Goal: Find contact information: Find contact information

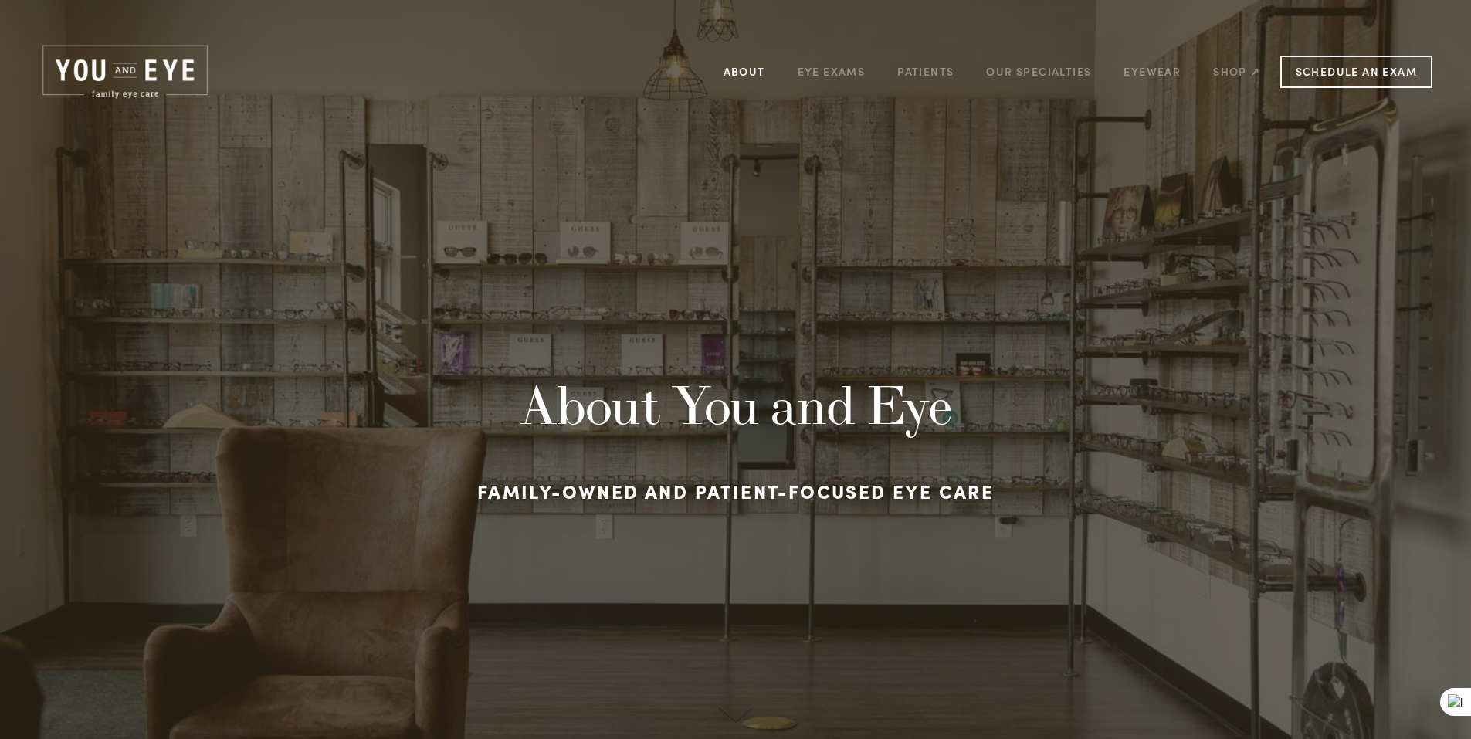
click at [752, 78] on link "About" at bounding box center [744, 71] width 42 height 24
click at [161, 73] on img at bounding box center [125, 71] width 173 height 59
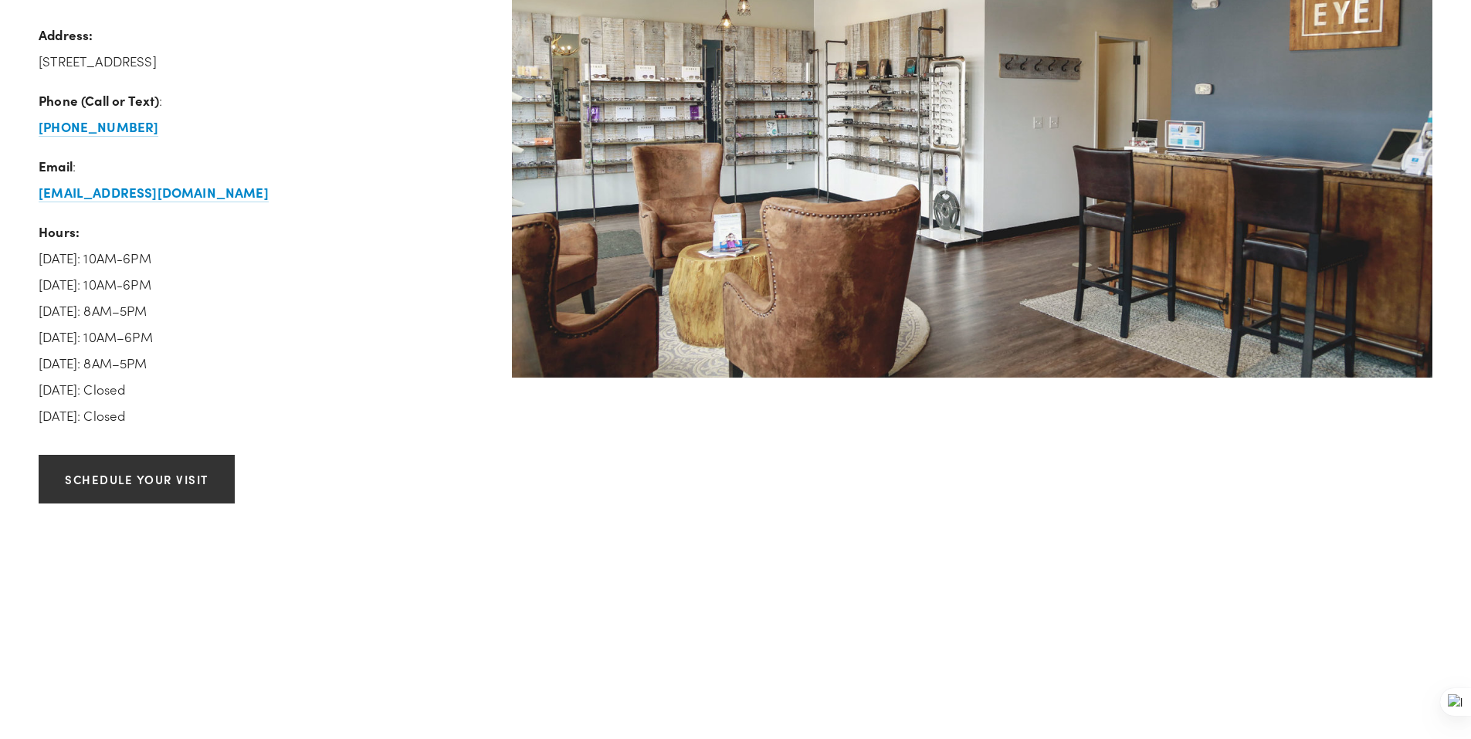
scroll to position [2316, 0]
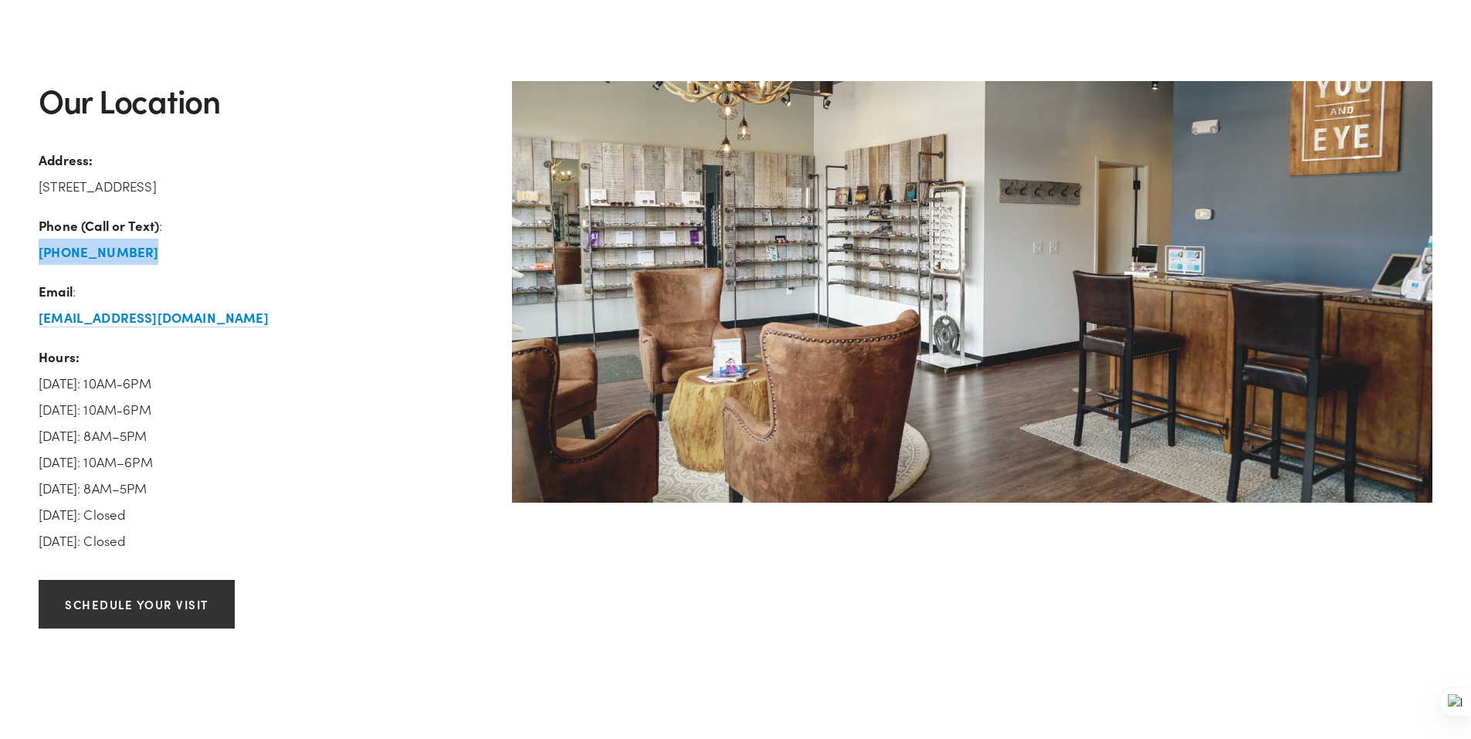
drag, startPoint x: 149, startPoint y: 260, endPoint x: 11, endPoint y: 294, distance: 142.3
click at [36, 260] on div "Our Location Address: [STREET_ADDRESS] Phone (Call or Text) : [PHONE_NUMBER] Em…" at bounding box center [261, 324] width 473 height 486
copy strong "[PHONE_NUMBER]"
drag, startPoint x: 39, startPoint y: 183, endPoint x: 198, endPoint y: 225, distance: 165.1
click at [218, 193] on p "Address: [STREET_ADDRESS]" at bounding box center [262, 173] width 447 height 52
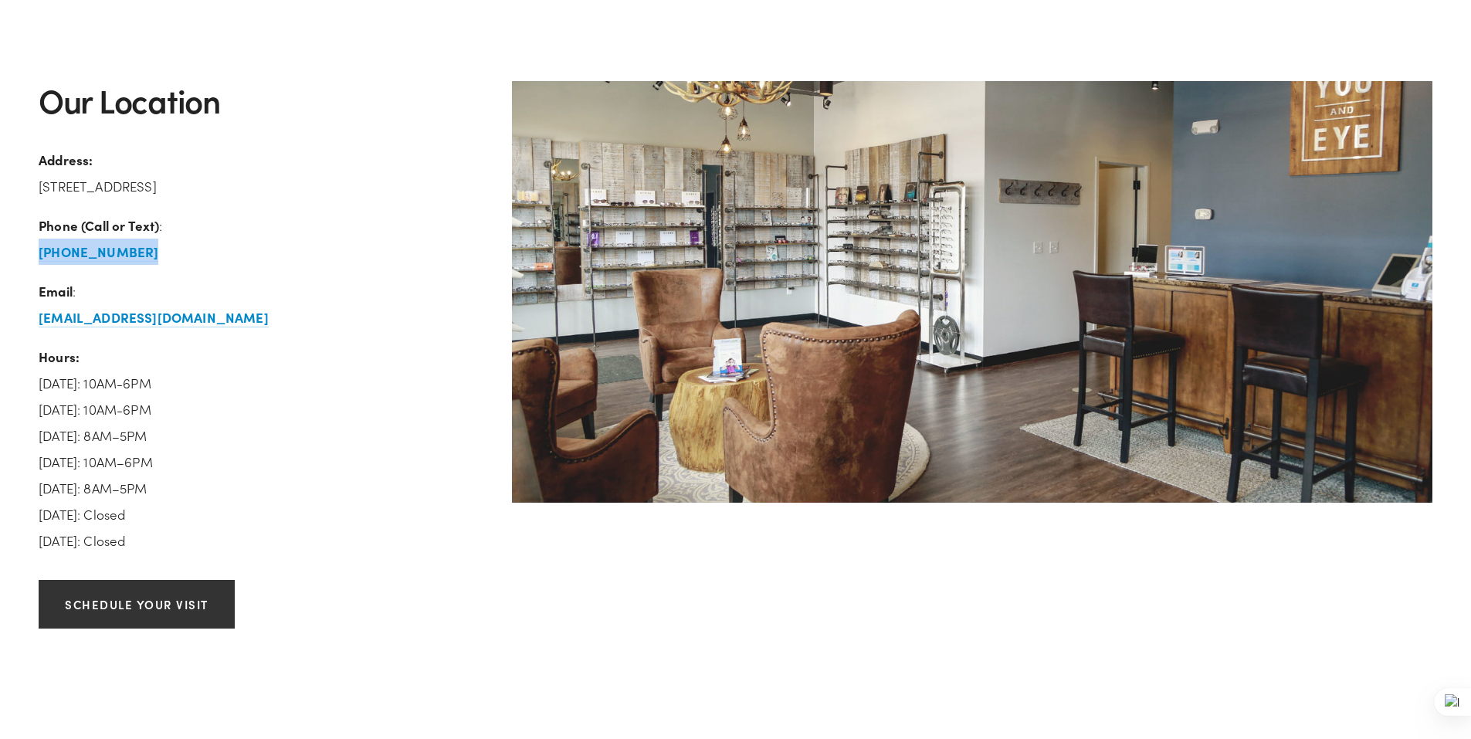
copy p "[STREET_ADDRESS]"
click at [281, 185] on p "Address: [STREET_ADDRESS]" at bounding box center [262, 173] width 447 height 52
copy p "[STREET_ADDRESS]"
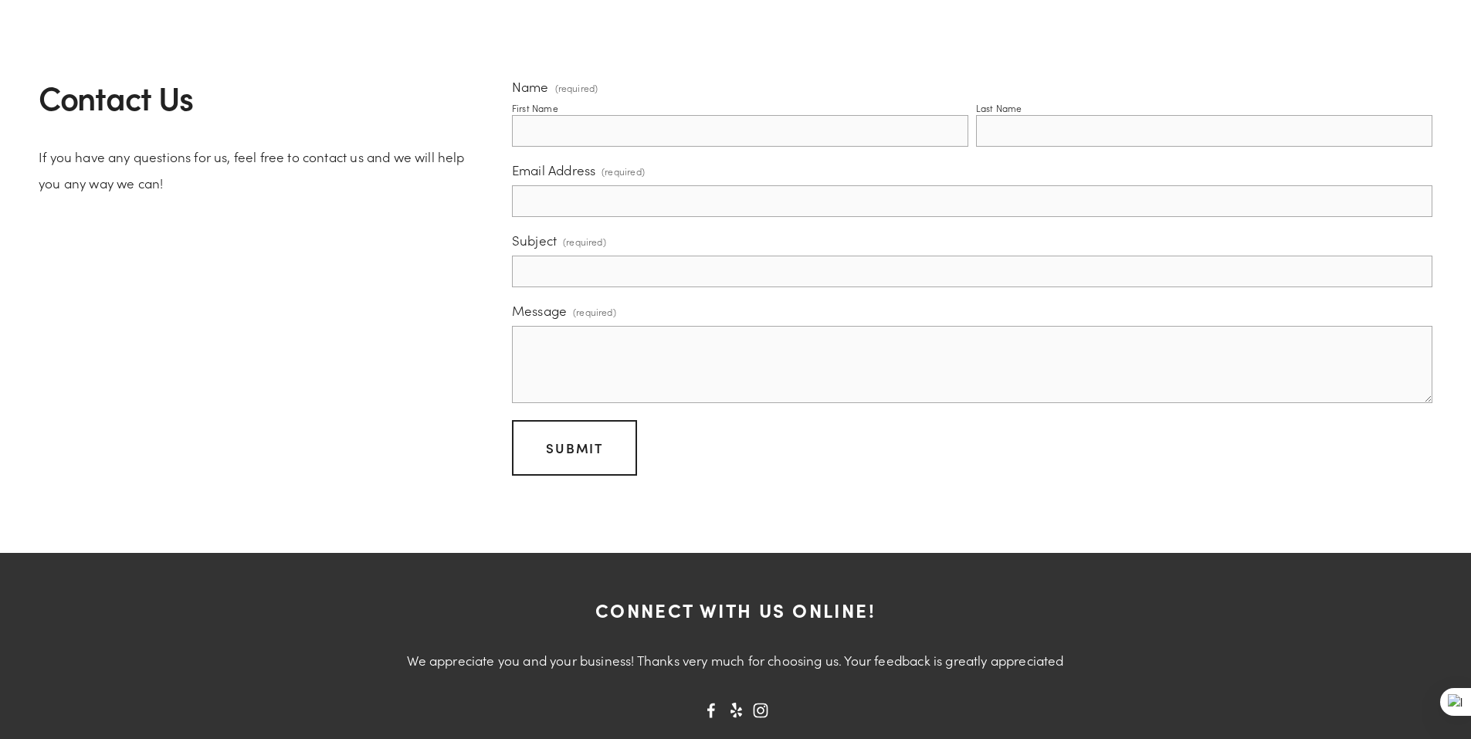
scroll to position [3340, 0]
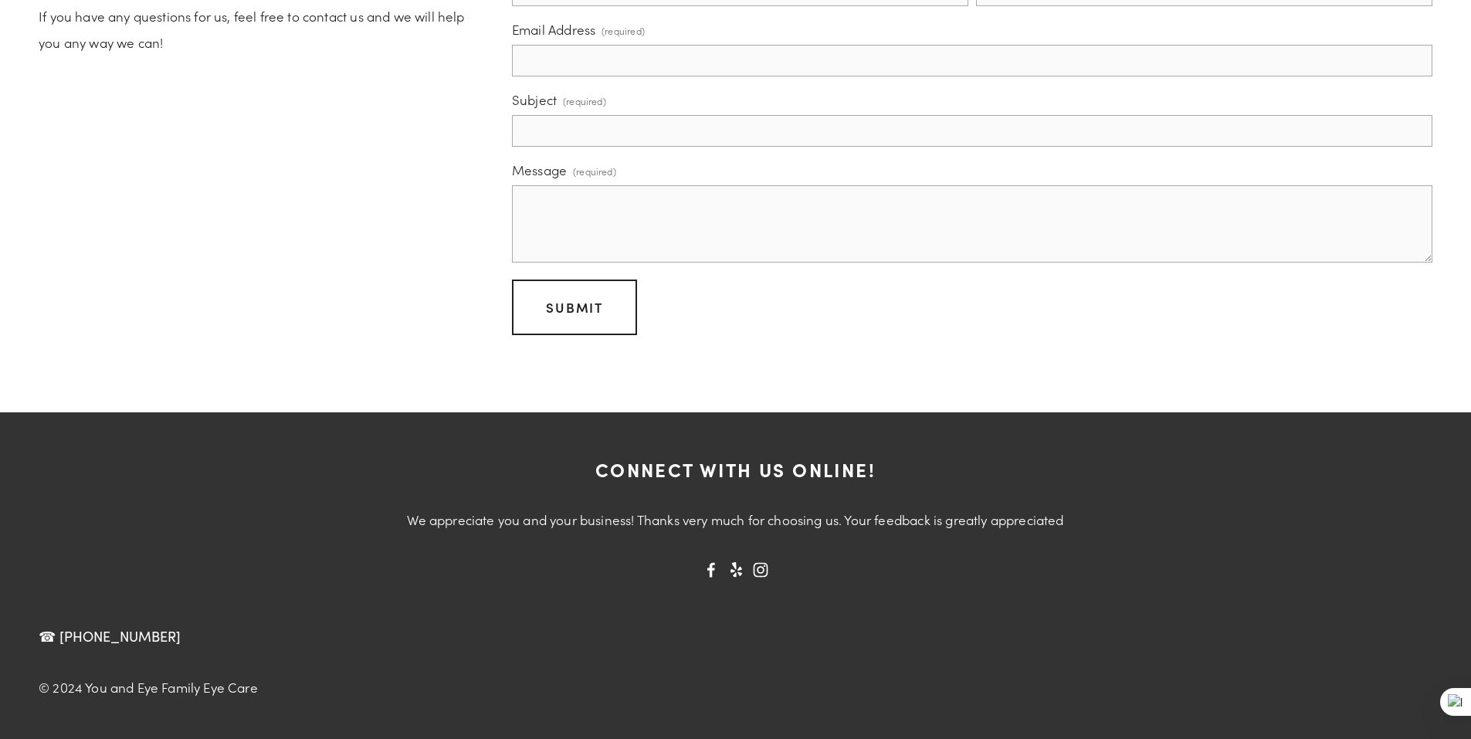
click at [285, 235] on div "Contact Us If you have any questions for us, feel free to contact us and we wil…" at bounding box center [735, 136] width 1420 height 398
